Goal: Task Accomplishment & Management: Manage account settings

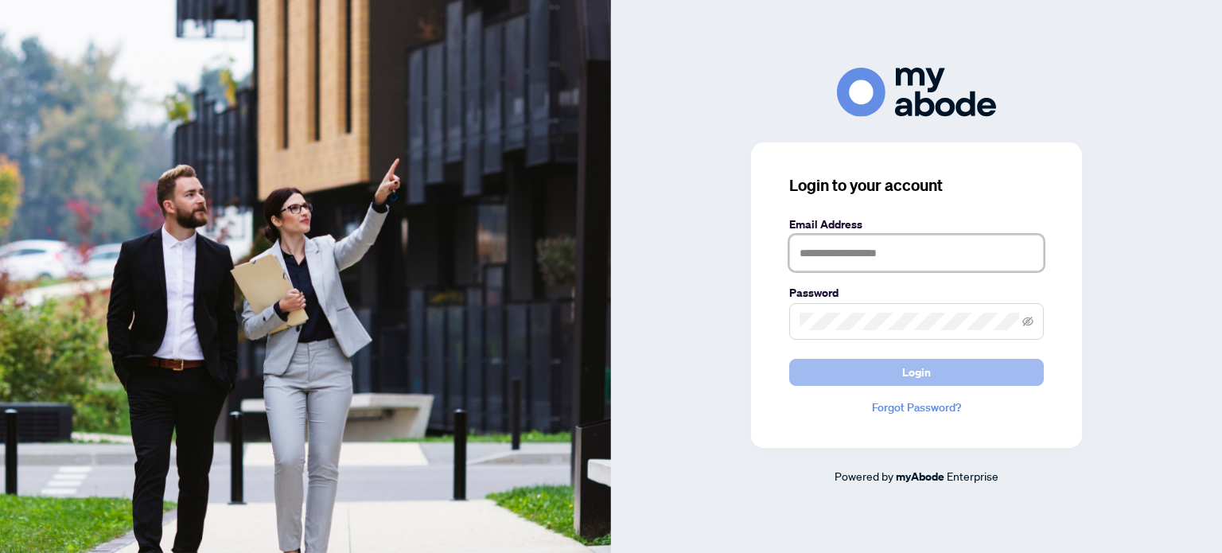
type input "**********"
click at [867, 370] on button "Login" at bounding box center [916, 372] width 255 height 27
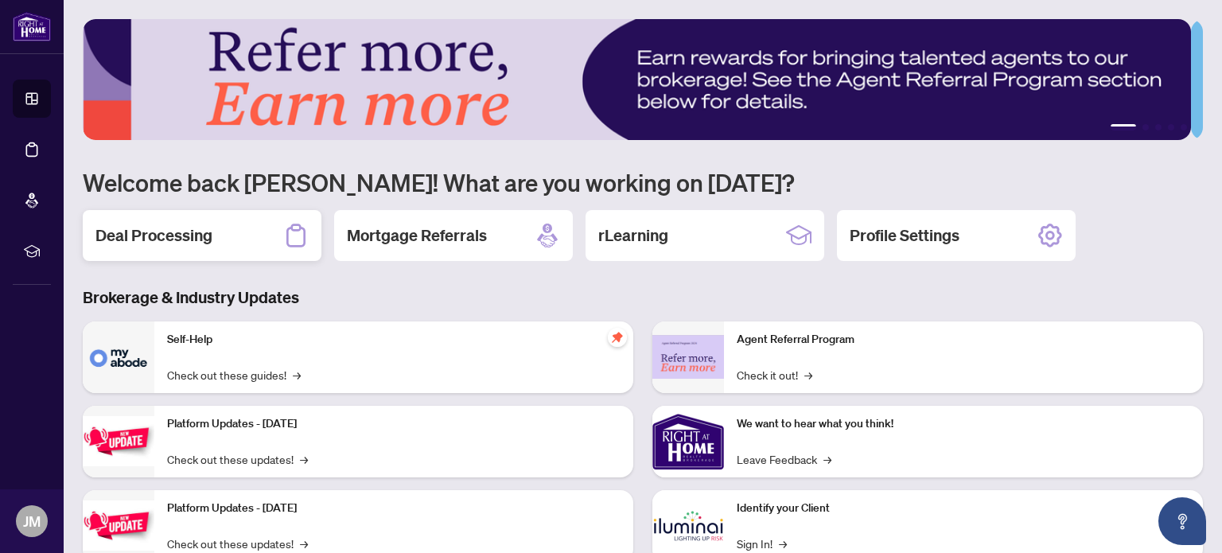
click at [191, 238] on h2 "Deal Processing" at bounding box center [153, 235] width 117 height 22
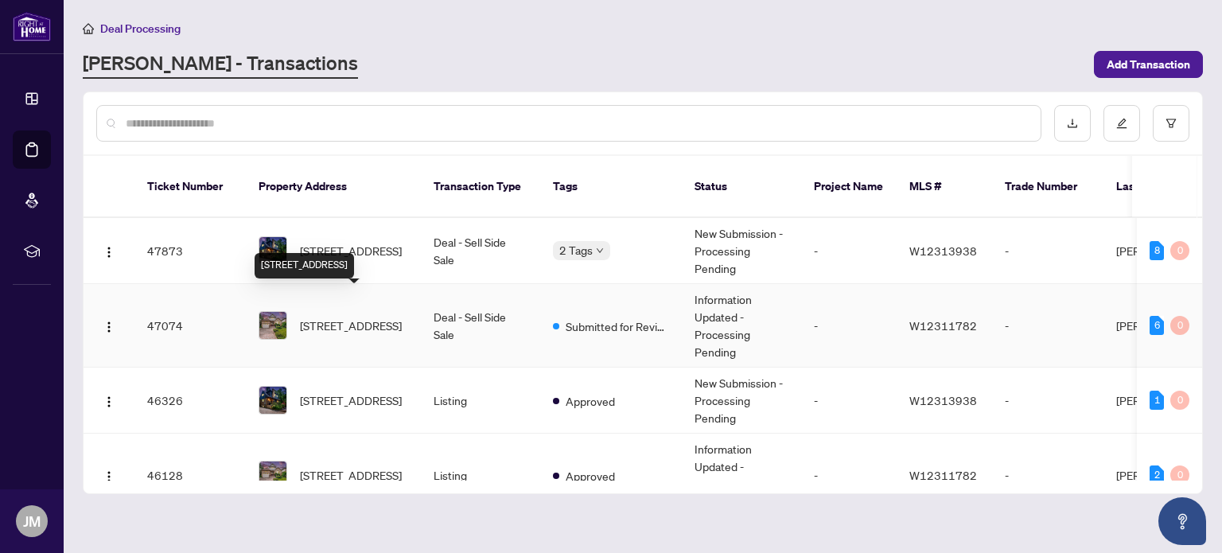
click at [344, 317] on span "[STREET_ADDRESS]" at bounding box center [351, 326] width 102 height 18
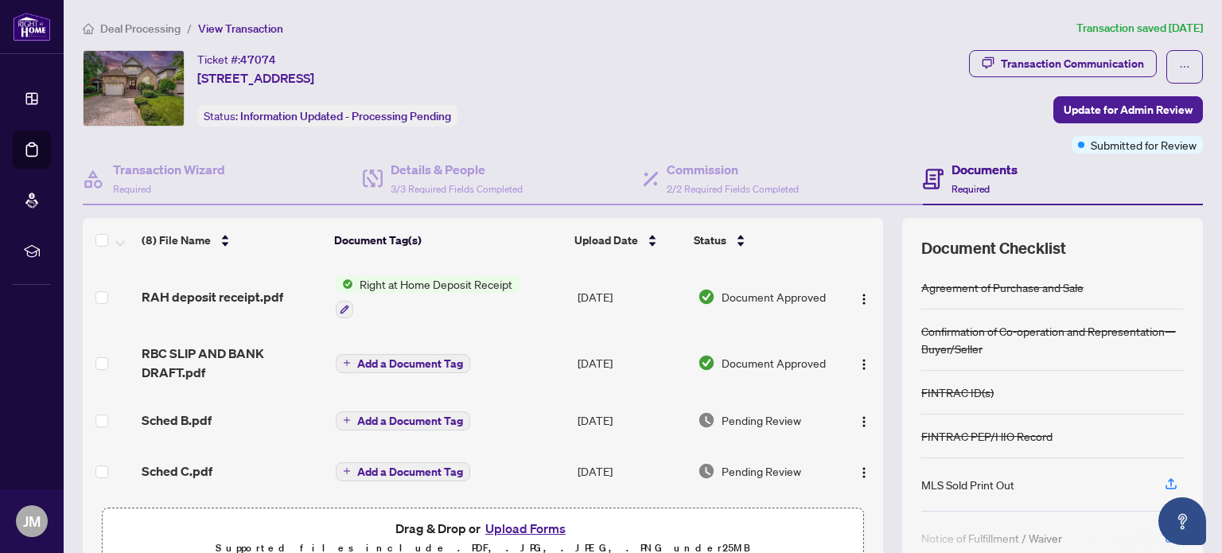
click at [513, 524] on button "Upload Forms" at bounding box center [525, 528] width 90 height 21
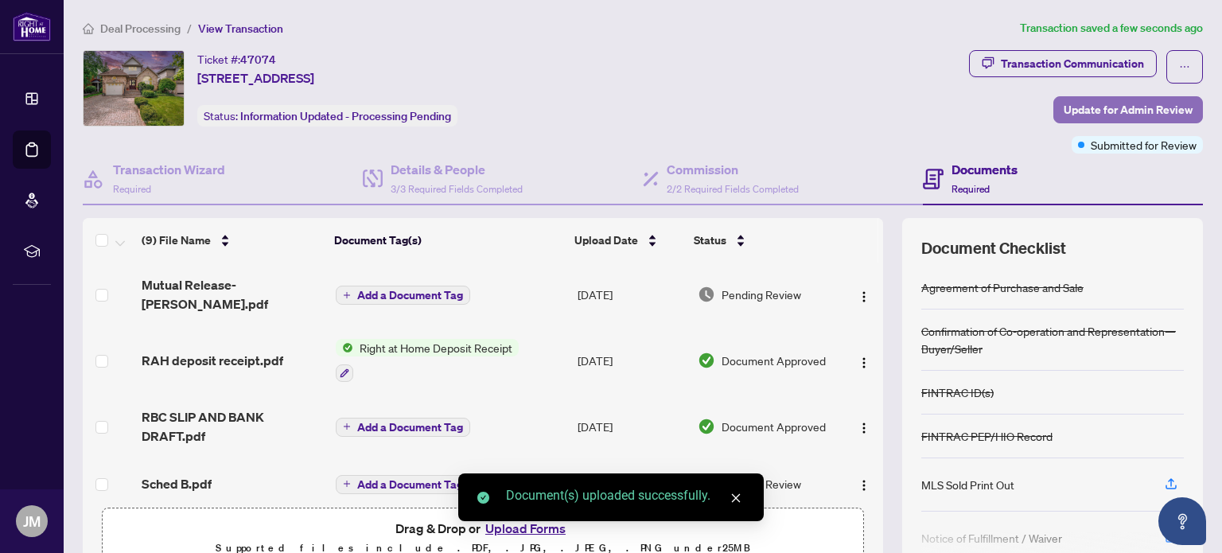
click at [1107, 103] on span "Update for Admin Review" at bounding box center [1128, 109] width 129 height 25
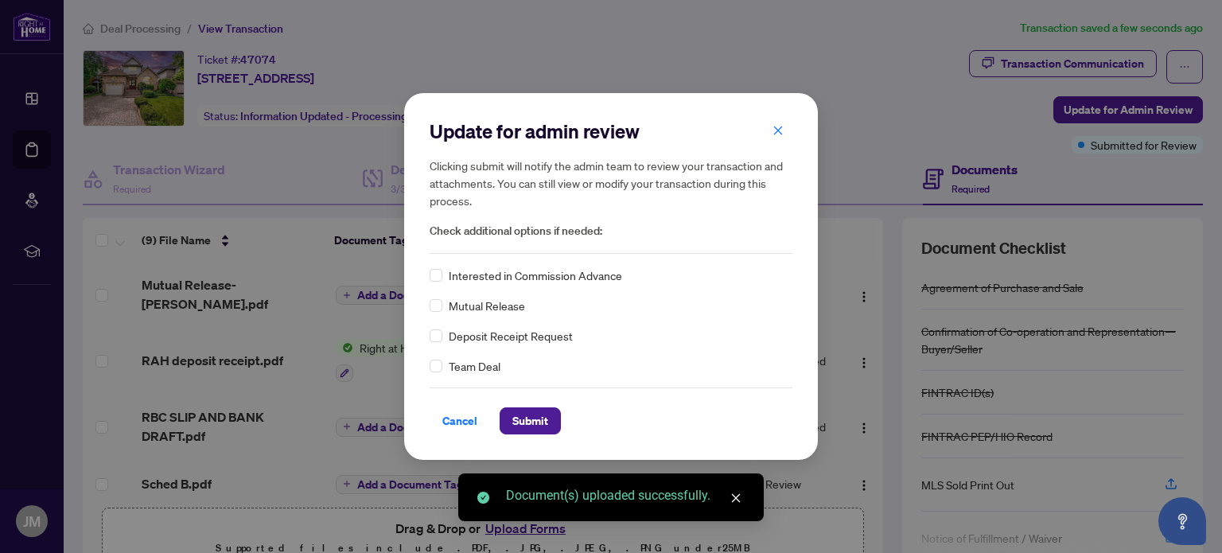
click at [506, 302] on span "Mutual Release" at bounding box center [487, 306] width 76 height 18
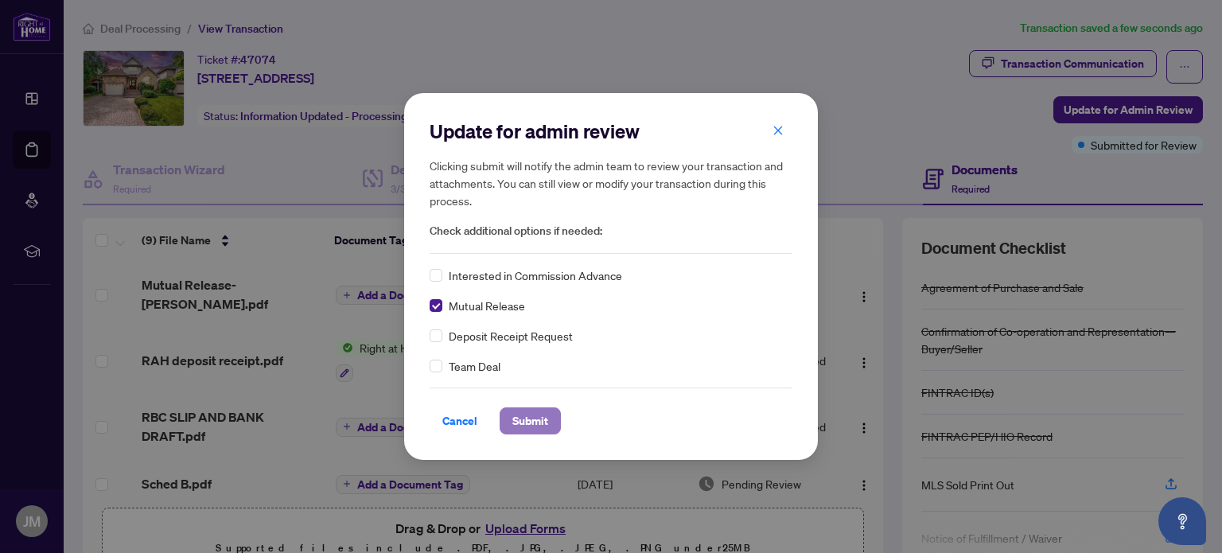
click at [528, 424] on span "Submit" at bounding box center [530, 420] width 36 height 25
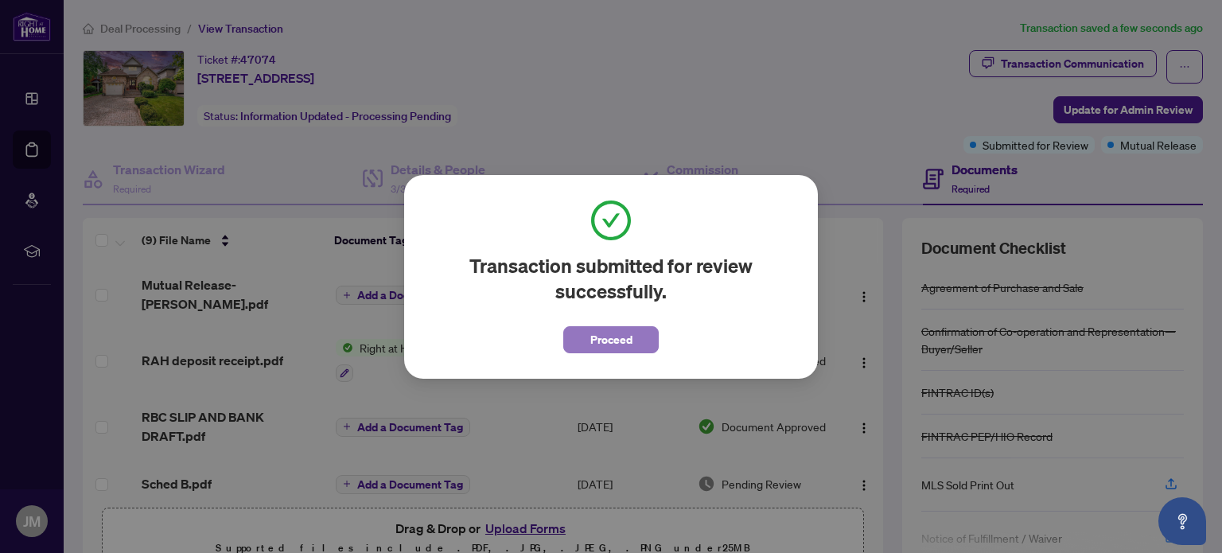
click at [624, 343] on span "Proceed" at bounding box center [611, 339] width 42 height 25
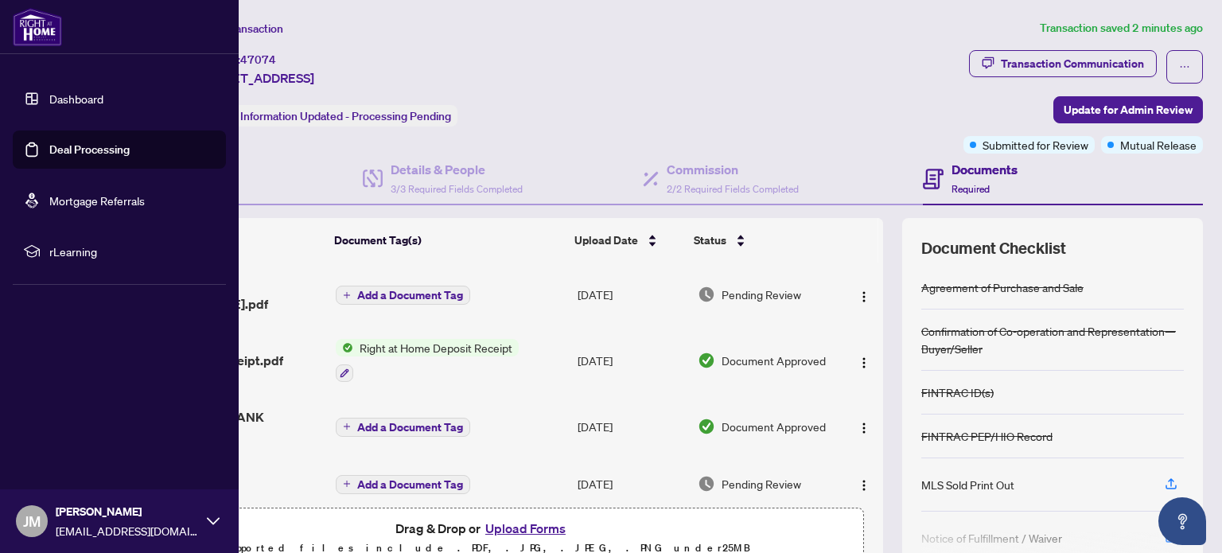
click at [49, 150] on link "Deal Processing" at bounding box center [89, 149] width 80 height 14
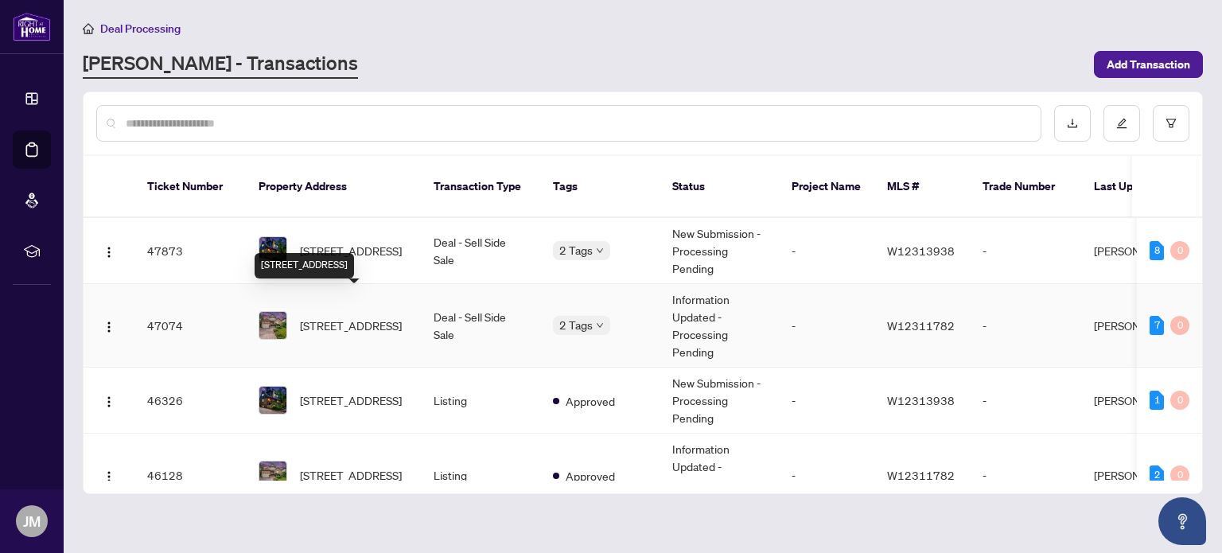
click at [370, 317] on span "[STREET_ADDRESS]" at bounding box center [351, 326] width 102 height 18
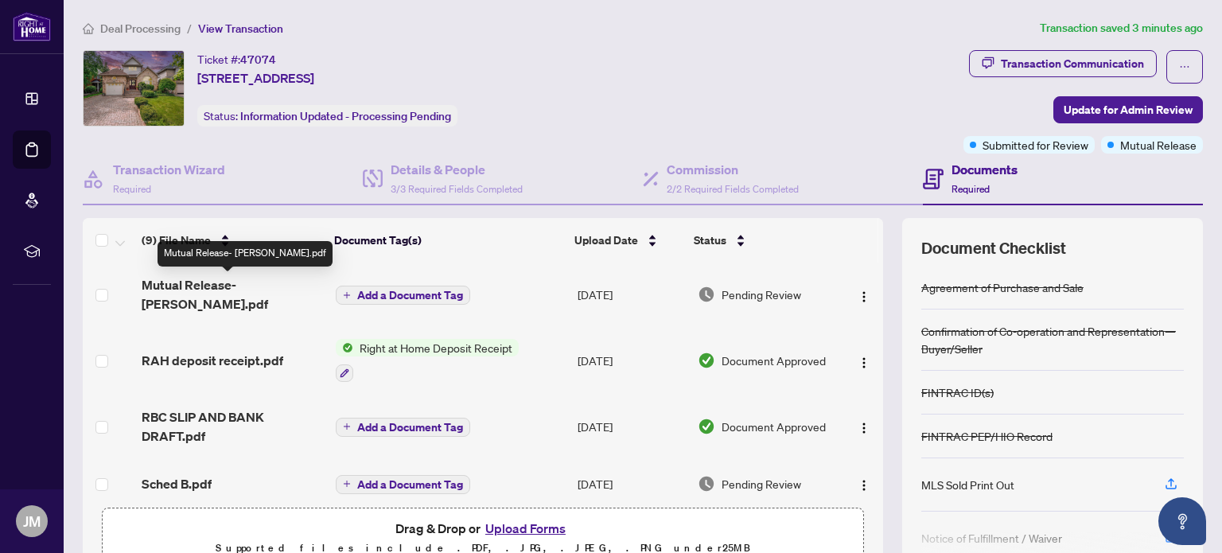
click at [220, 286] on span "Mutual Release- [PERSON_NAME].pdf" at bounding box center [232, 294] width 181 height 38
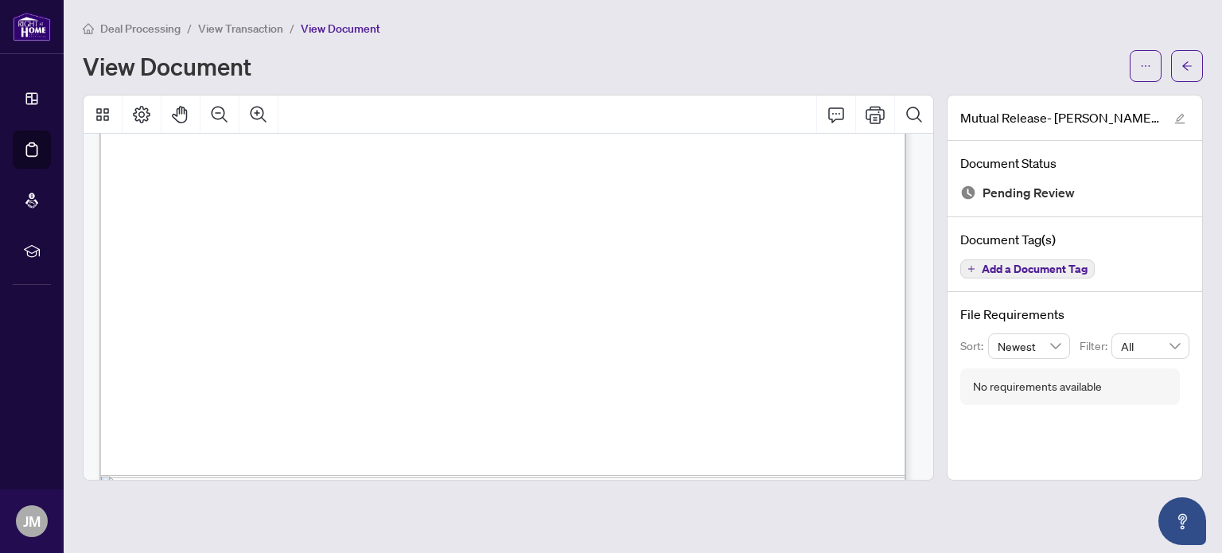
scroll to position [662, 0]
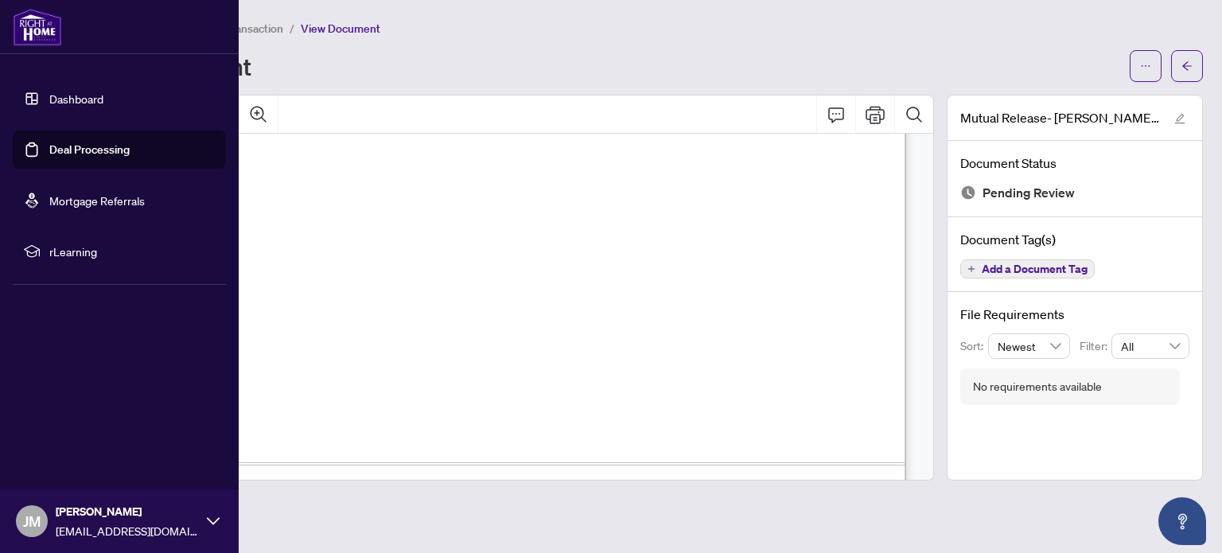
click at [49, 150] on link "Deal Processing" at bounding box center [89, 149] width 80 height 14
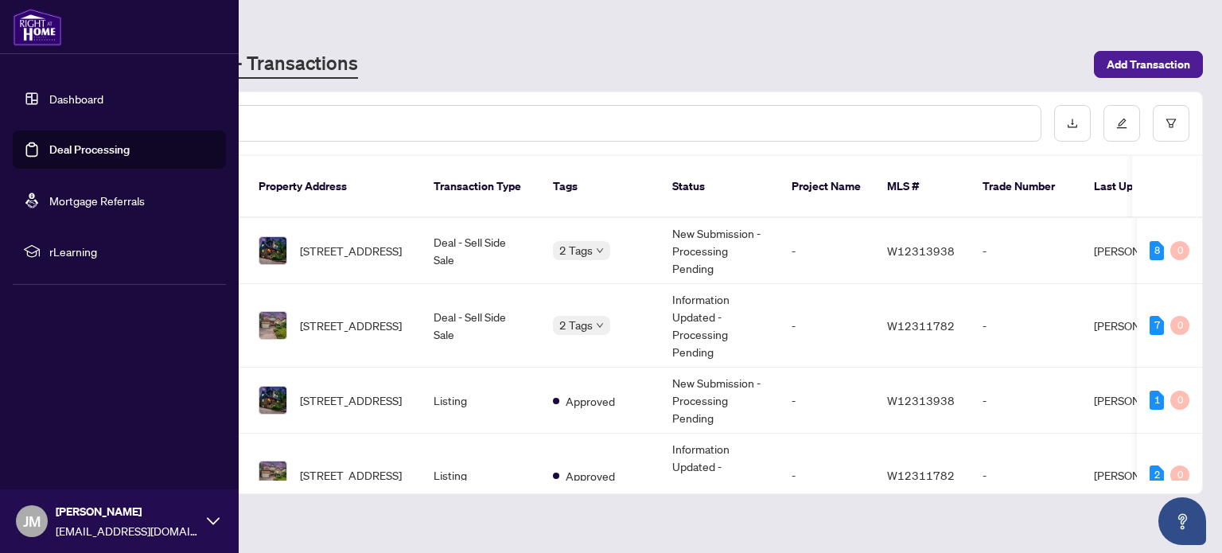
click at [49, 142] on link "Deal Processing" at bounding box center [89, 149] width 80 height 14
